Goal: Transaction & Acquisition: Purchase product/service

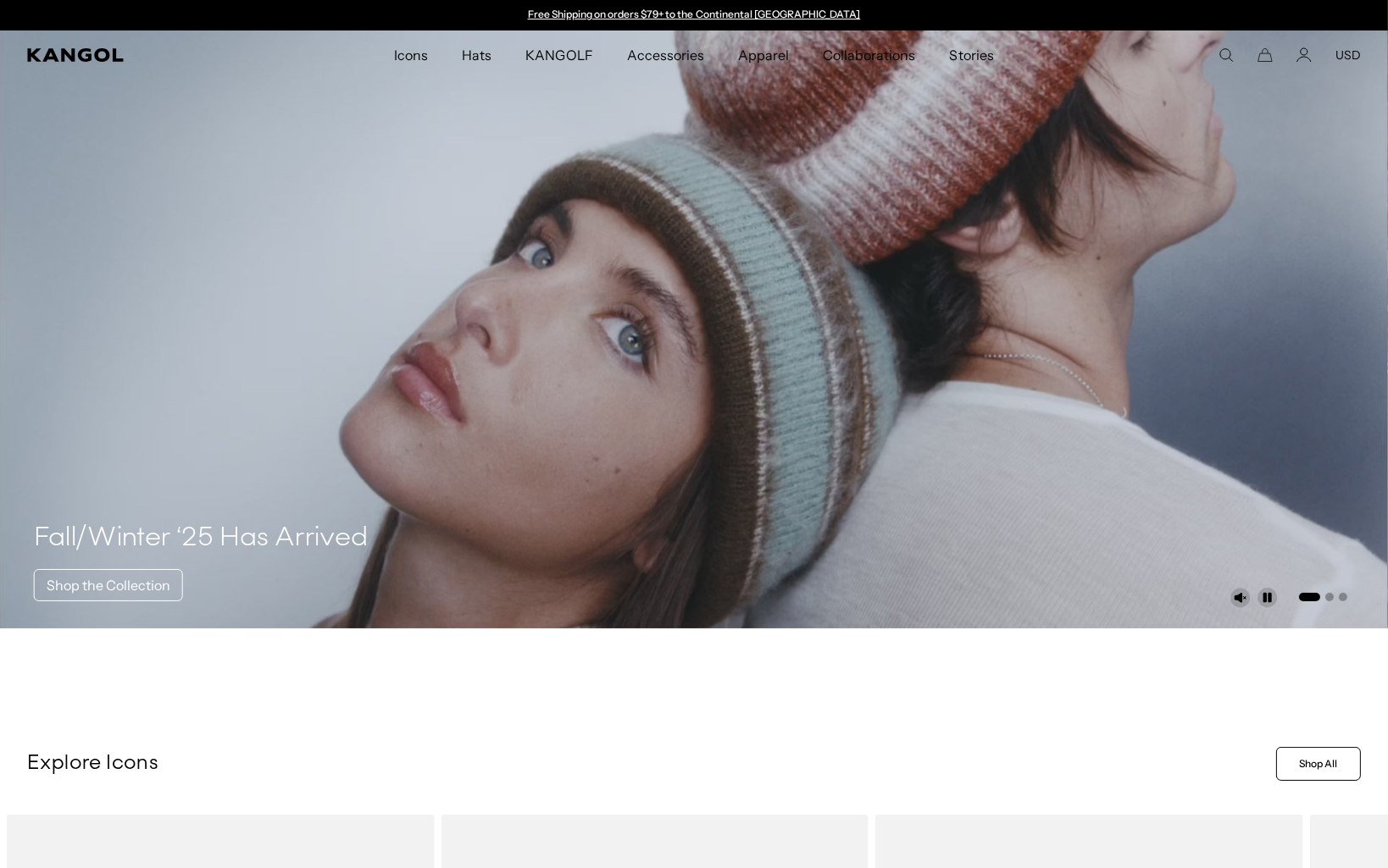
click at [1225, 51] on icon "Search here" at bounding box center [1226, 55] width 15 height 15
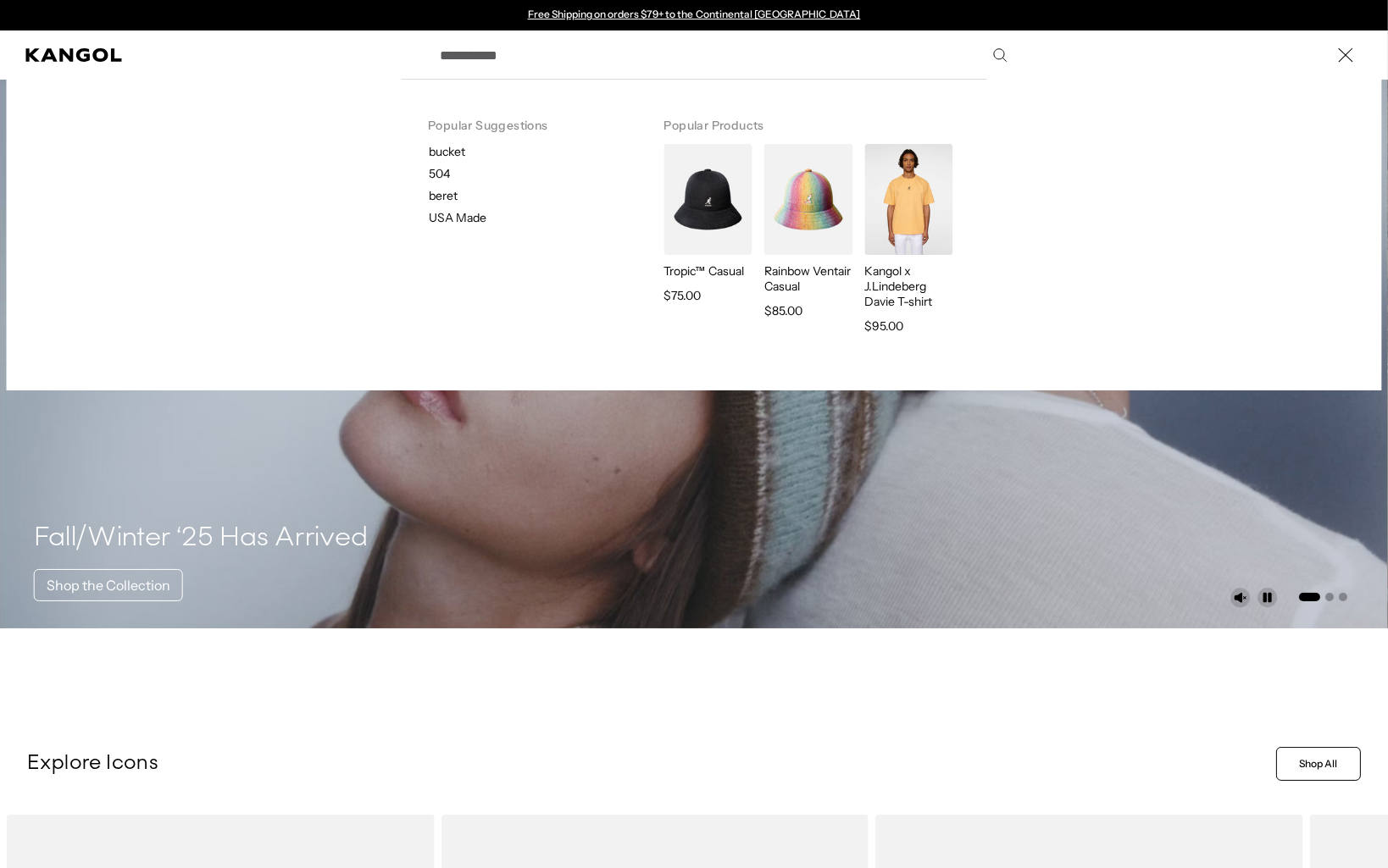
click at [634, 58] on input "Search here" at bounding box center [722, 55] width 586 height 43
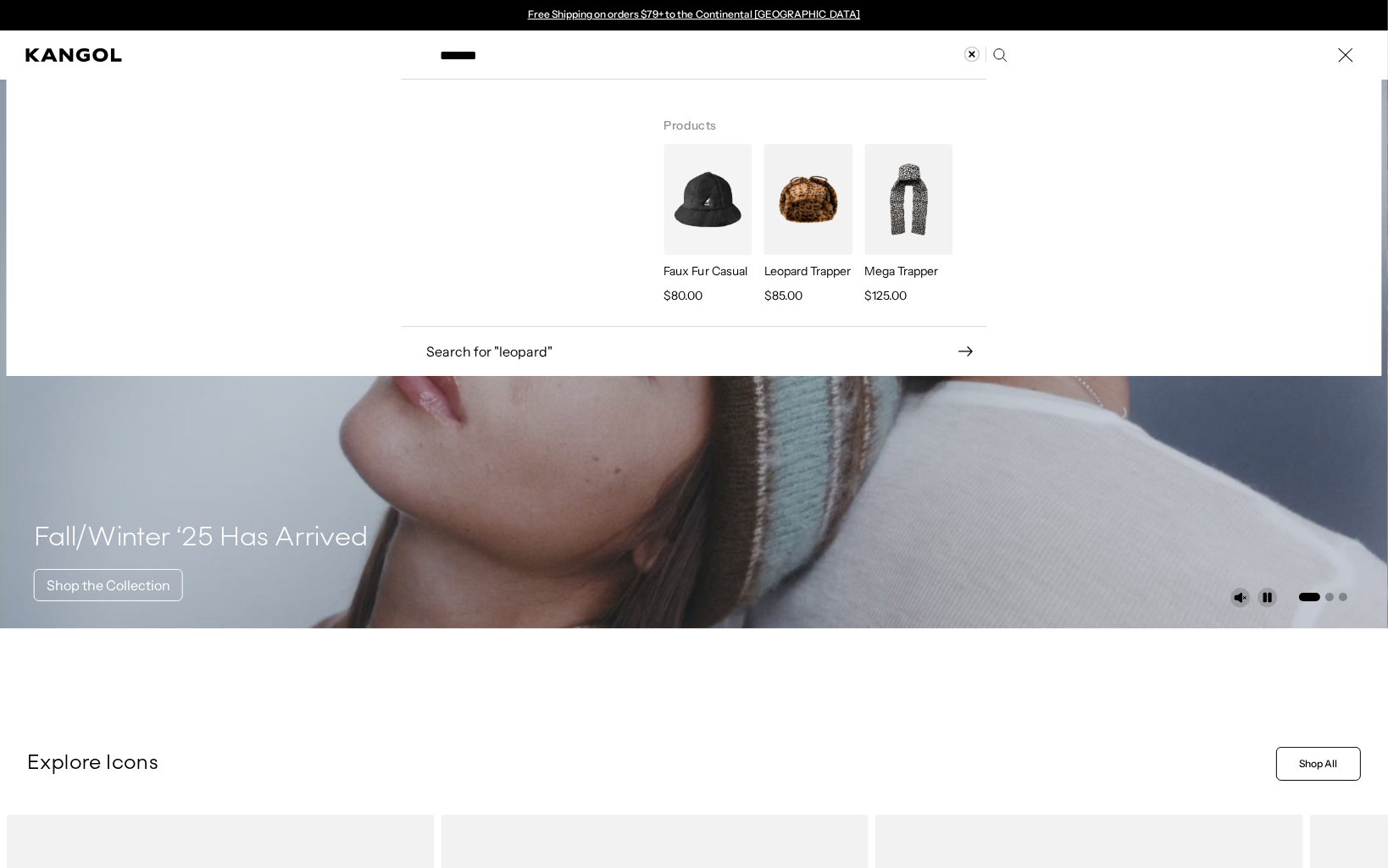
type input "*******"
click at [816, 193] on img "Search here" at bounding box center [807, 199] width 88 height 111
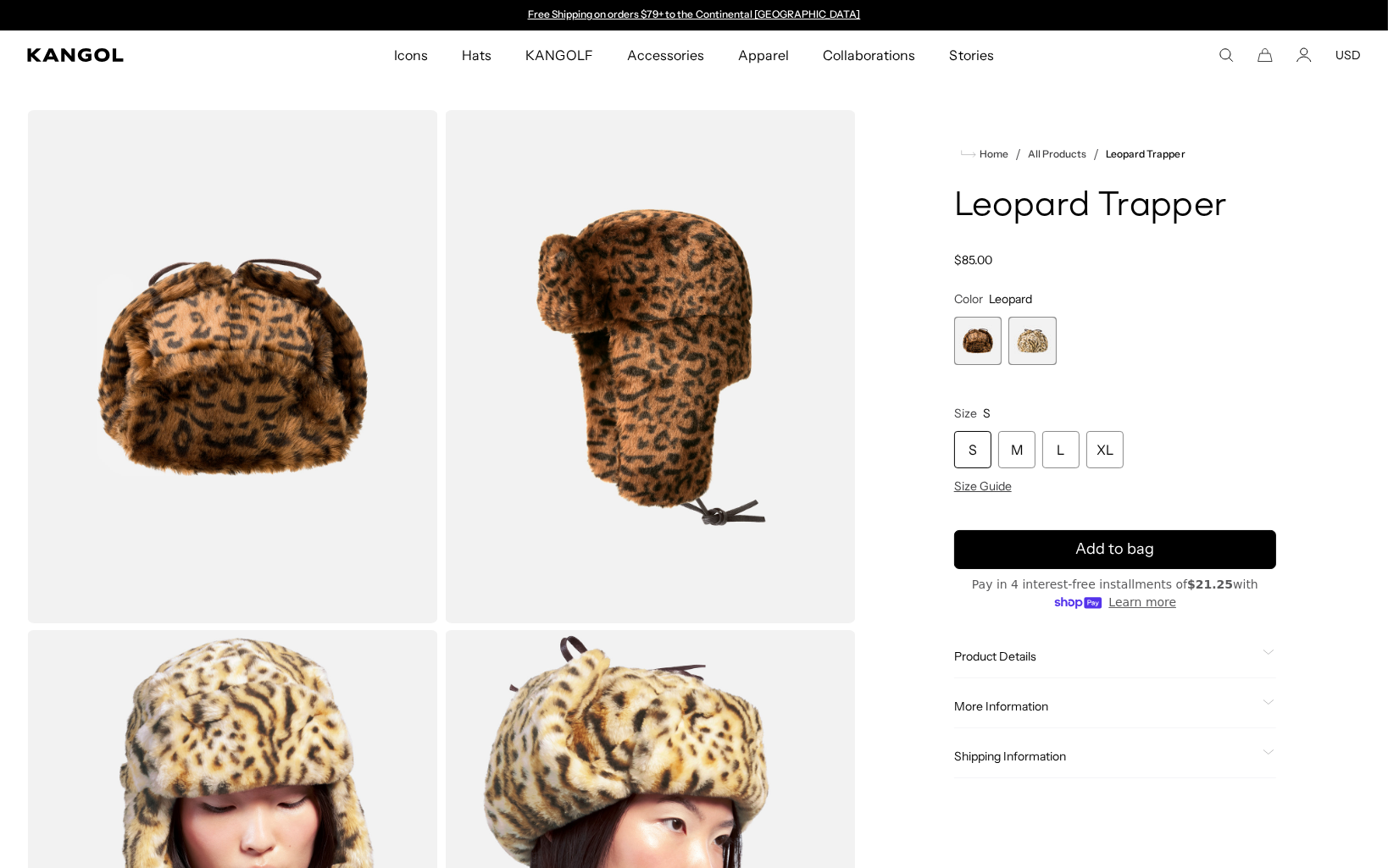
click at [1033, 331] on span "2 of 2" at bounding box center [1032, 341] width 48 height 48
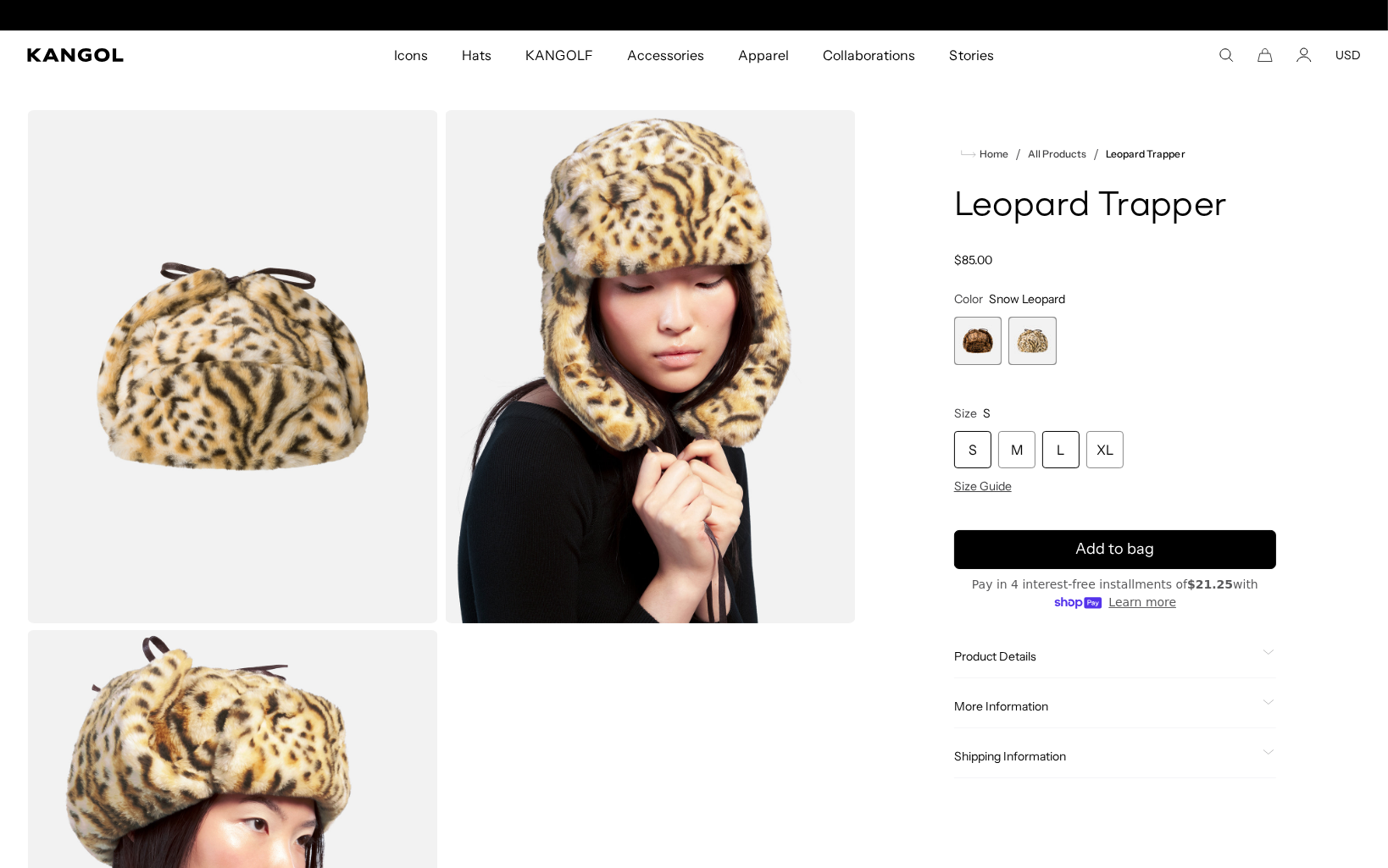
scroll to position [0, 349]
click at [975, 344] on span "1 of 2" at bounding box center [978, 341] width 48 height 48
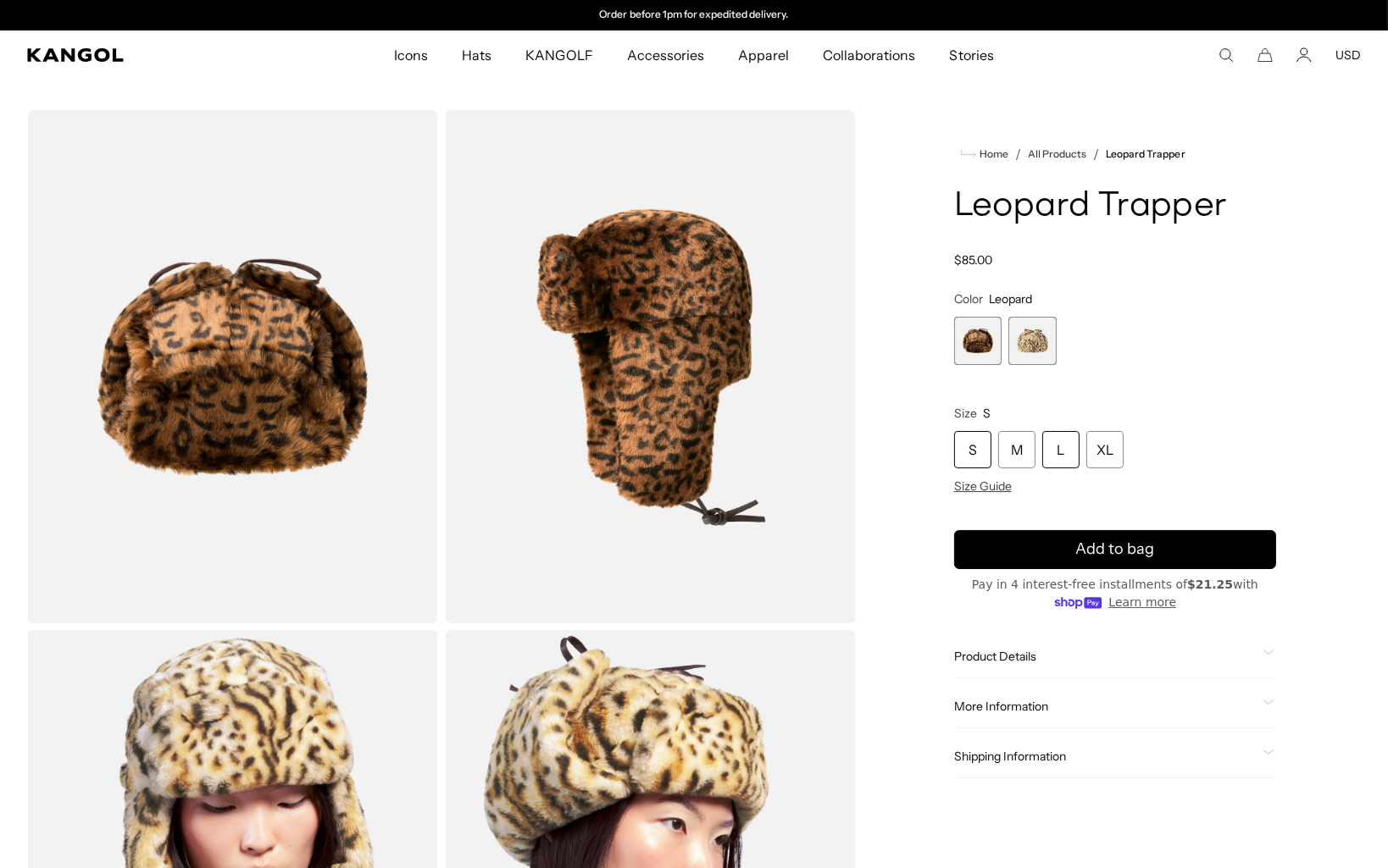
click at [1060, 449] on div "L" at bounding box center [1061, 449] width 38 height 38
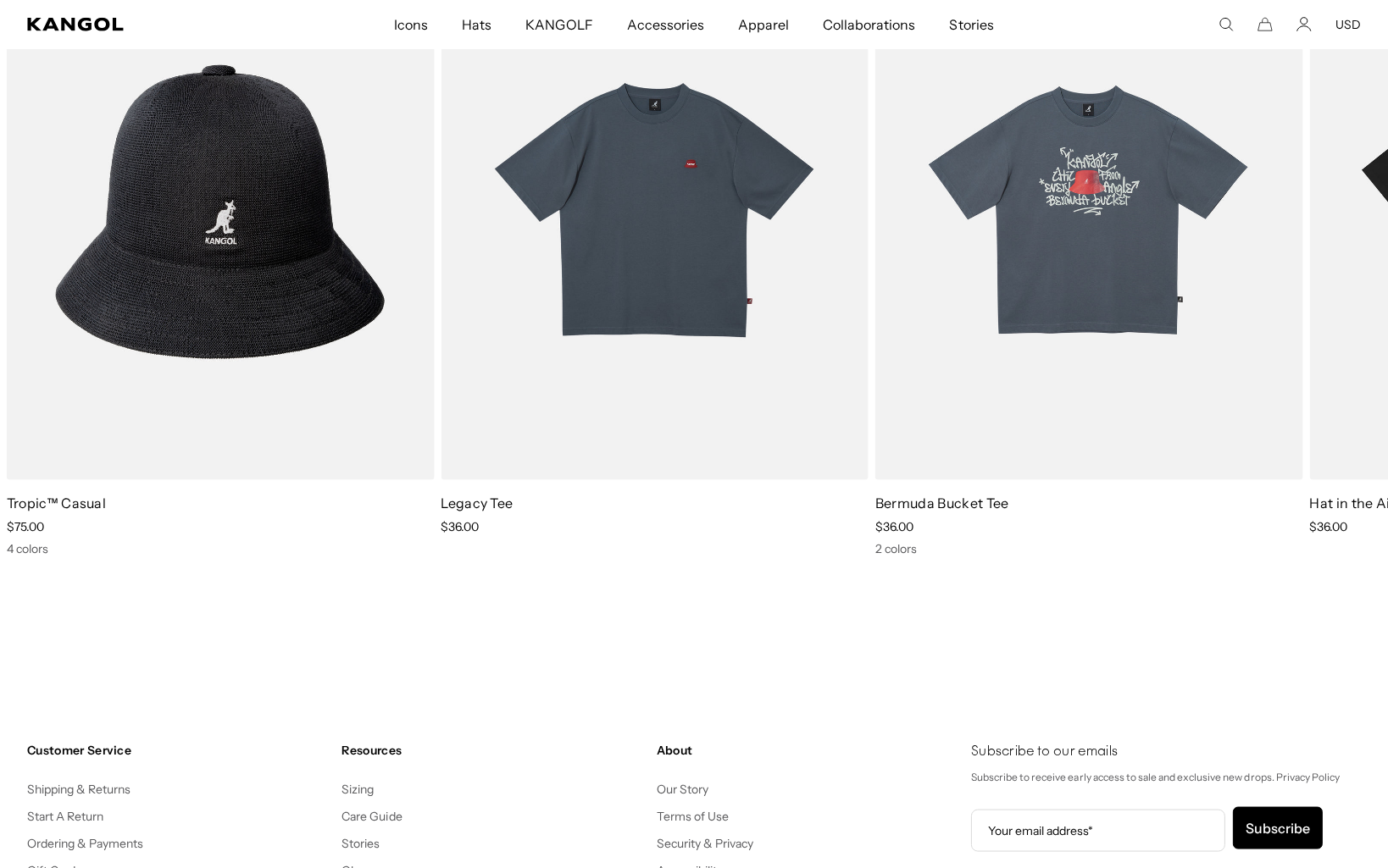
scroll to position [3427, 0]
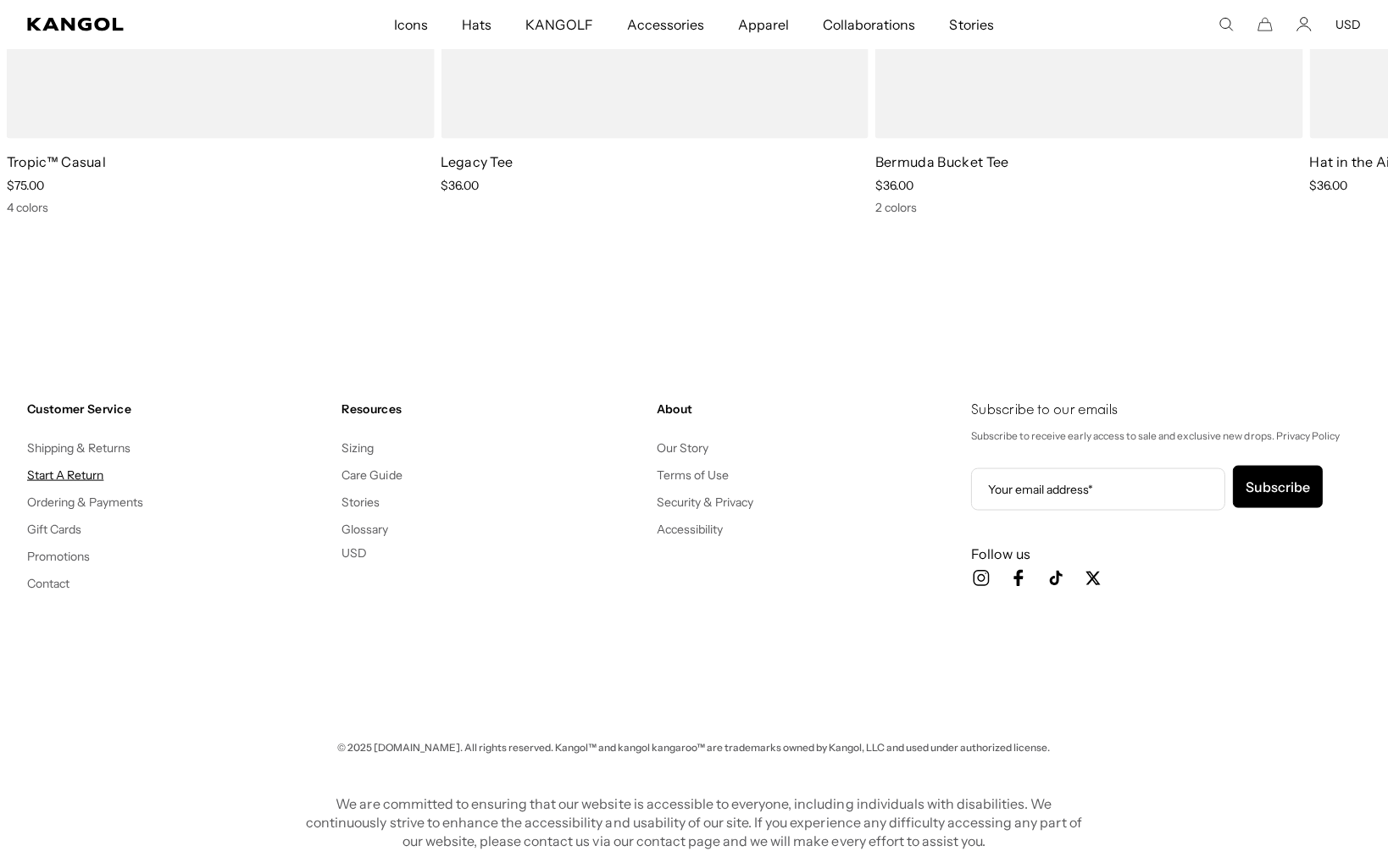
click at [89, 472] on link "Start A Return" at bounding box center [65, 475] width 76 height 15
